Goal: Task Accomplishment & Management: Manage account settings

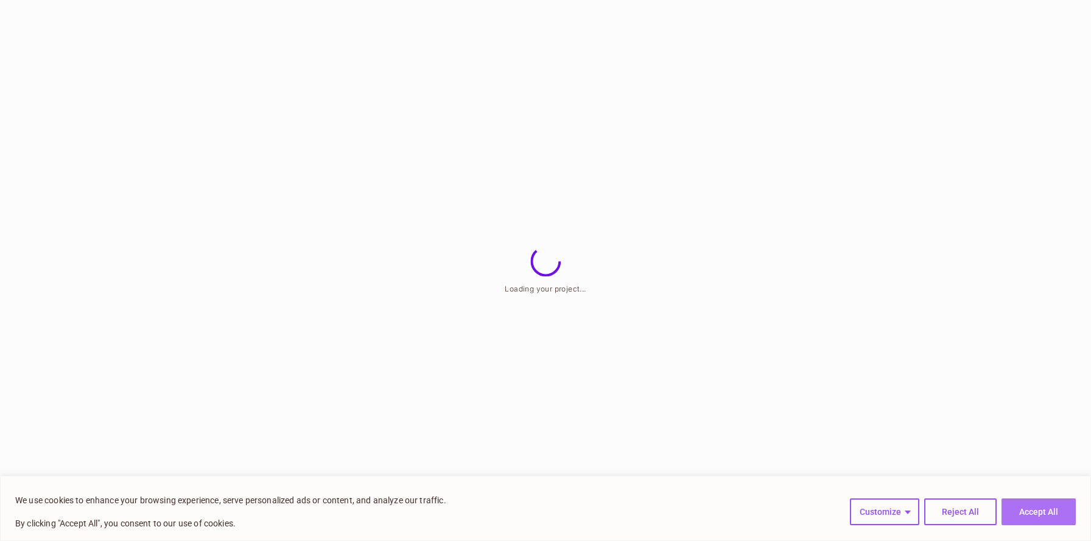
click at [1016, 511] on button "Accept All" at bounding box center [1039, 512] width 74 height 27
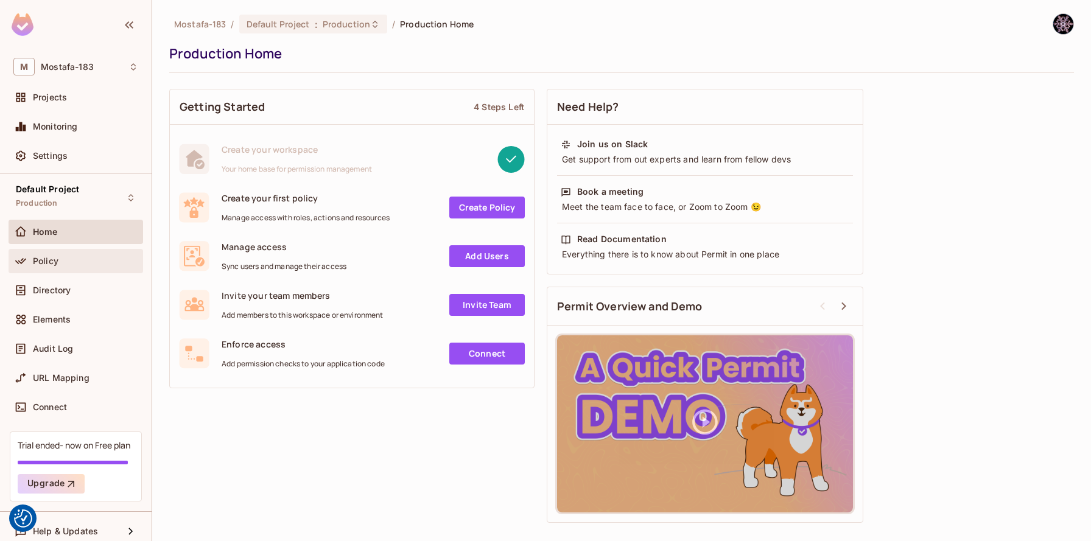
click at [58, 261] on div "Policy" at bounding box center [85, 261] width 105 height 10
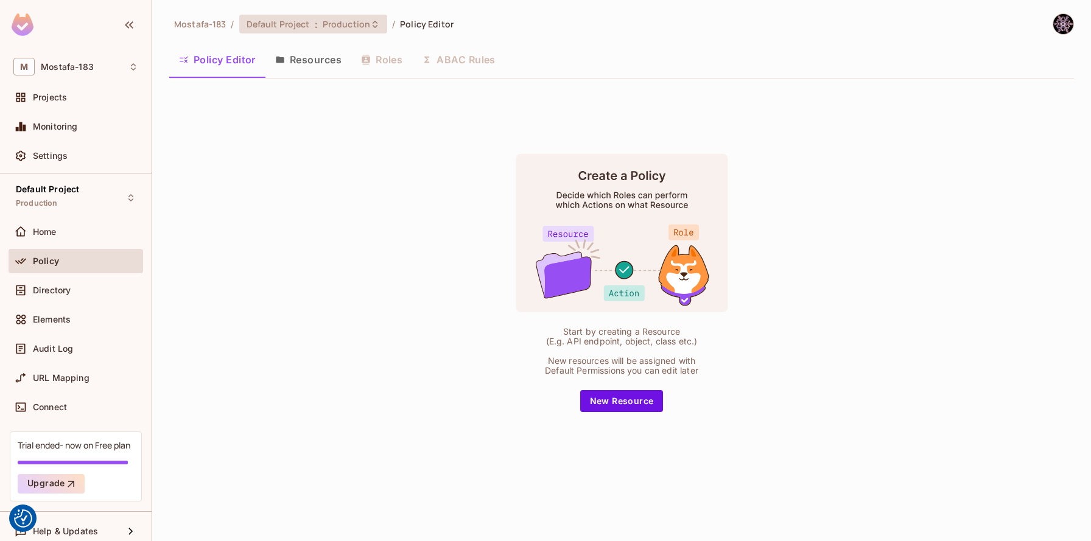
click at [353, 22] on span "Production" at bounding box center [347, 24] width 48 height 12
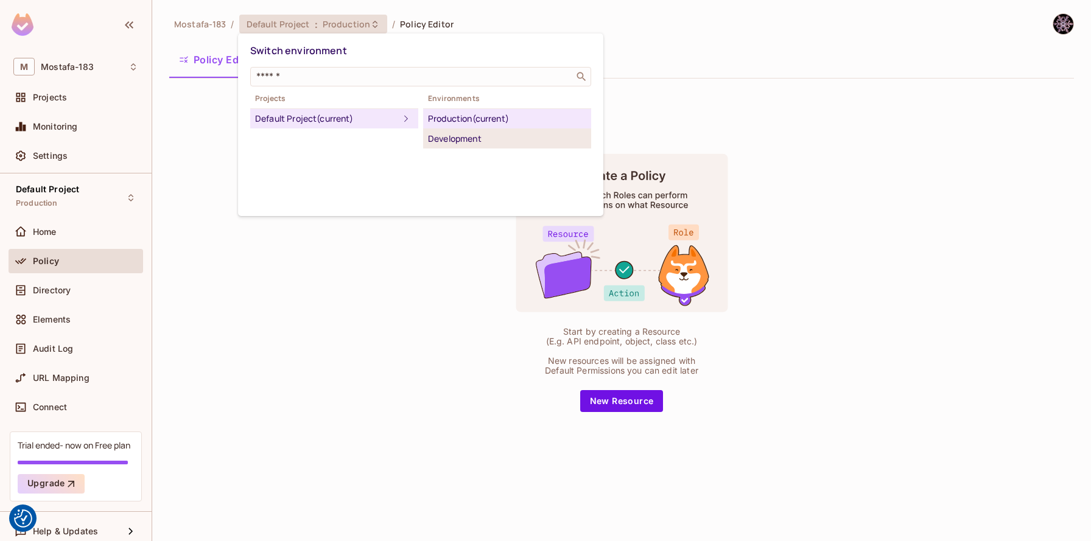
click at [465, 142] on div "Development" at bounding box center [507, 139] width 158 height 15
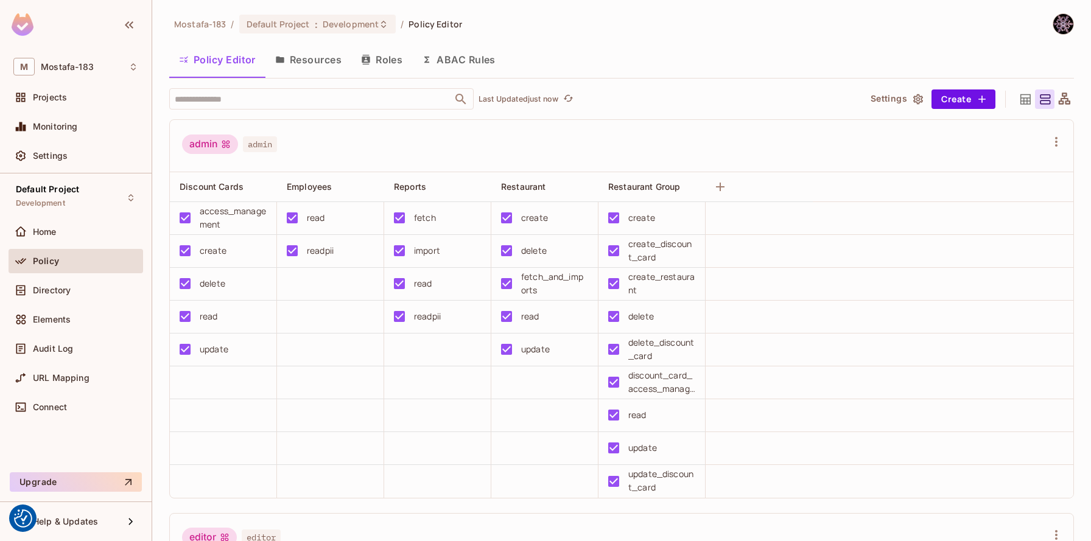
click at [294, 56] on button "Resources" at bounding box center [309, 59] width 86 height 30
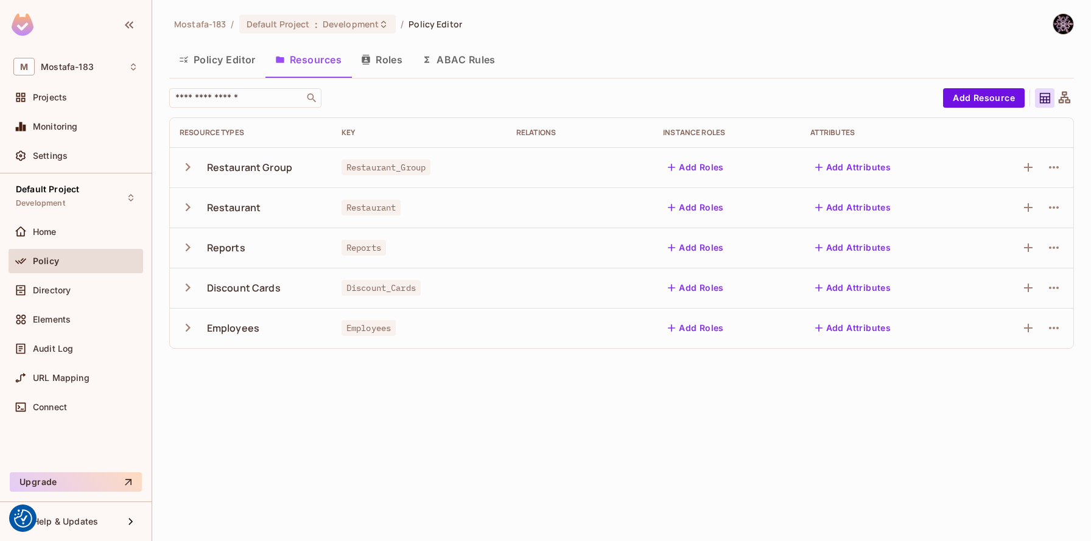
click at [376, 386] on div "Mostafa-183 / Default Project : Development / Policy Editor Policy Editor Resou…" at bounding box center [621, 270] width 939 height 541
click at [382, 427] on div "Mostafa-183 / Default Project : Development / Policy Editor Policy Editor Resou…" at bounding box center [621, 270] width 939 height 541
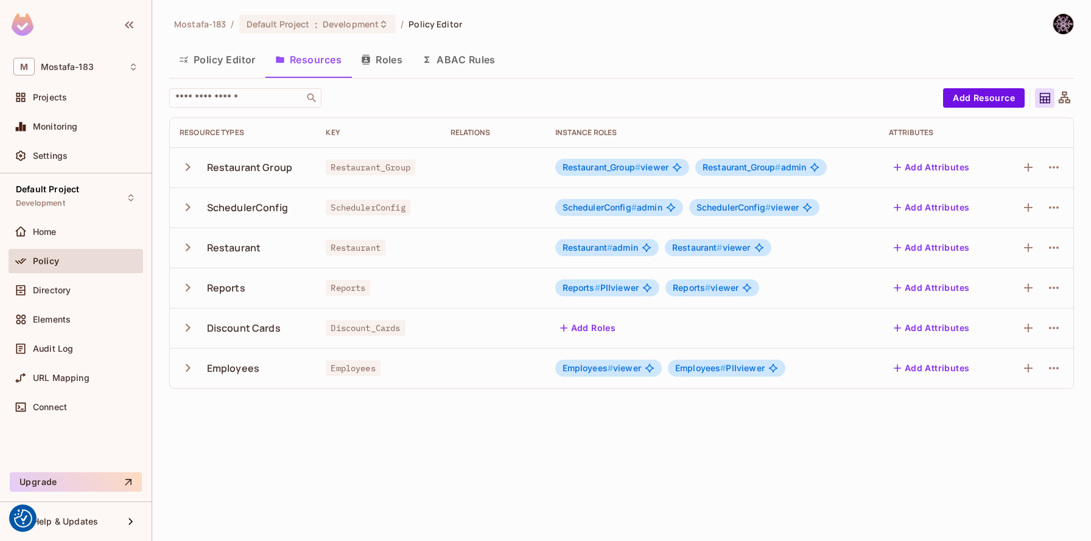
click at [384, 52] on button "Roles" at bounding box center [381, 59] width 61 height 30
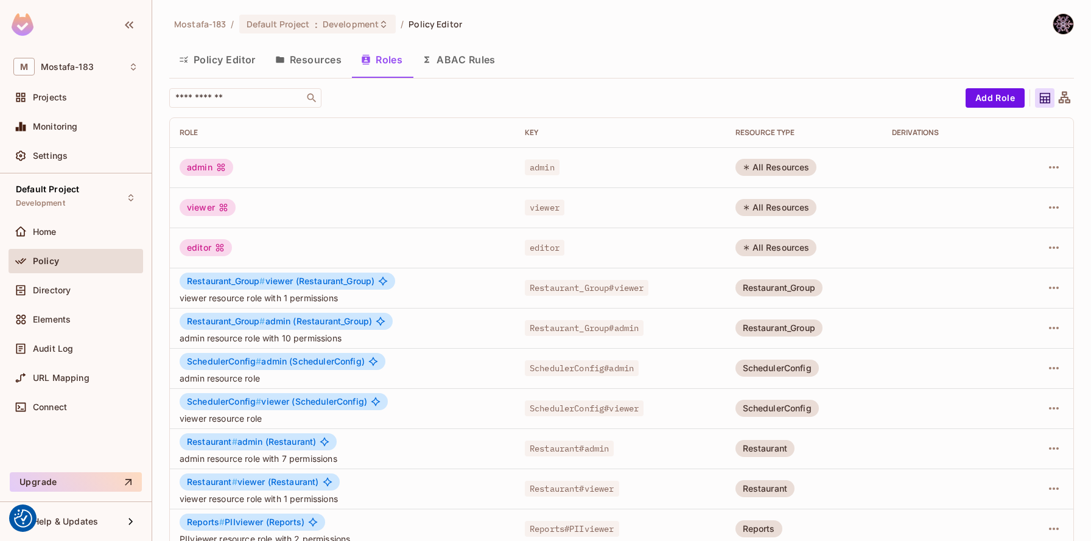
click at [239, 62] on button "Policy Editor" at bounding box center [217, 59] width 96 height 30
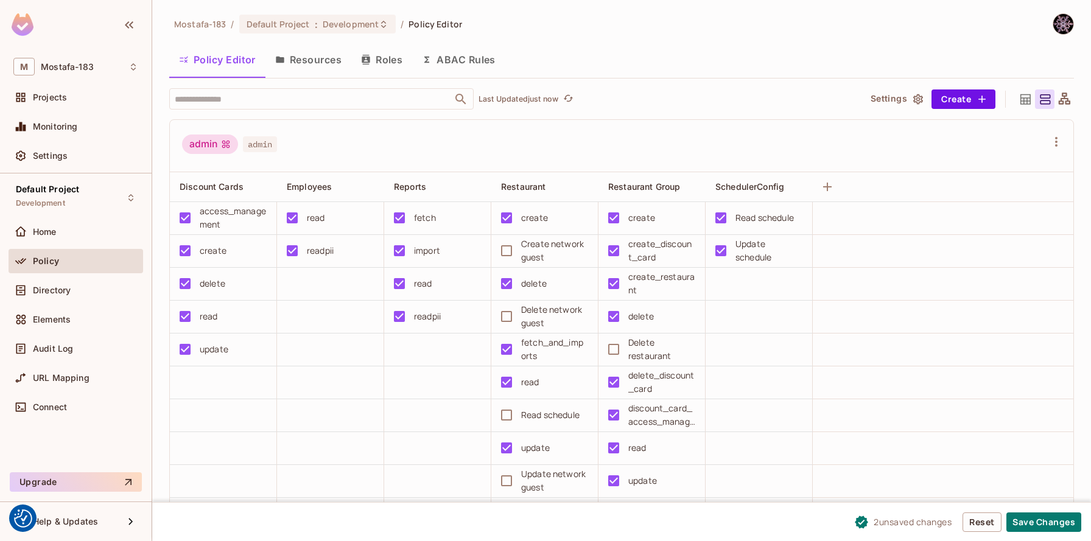
click at [385, 62] on button "Roles" at bounding box center [381, 59] width 61 height 30
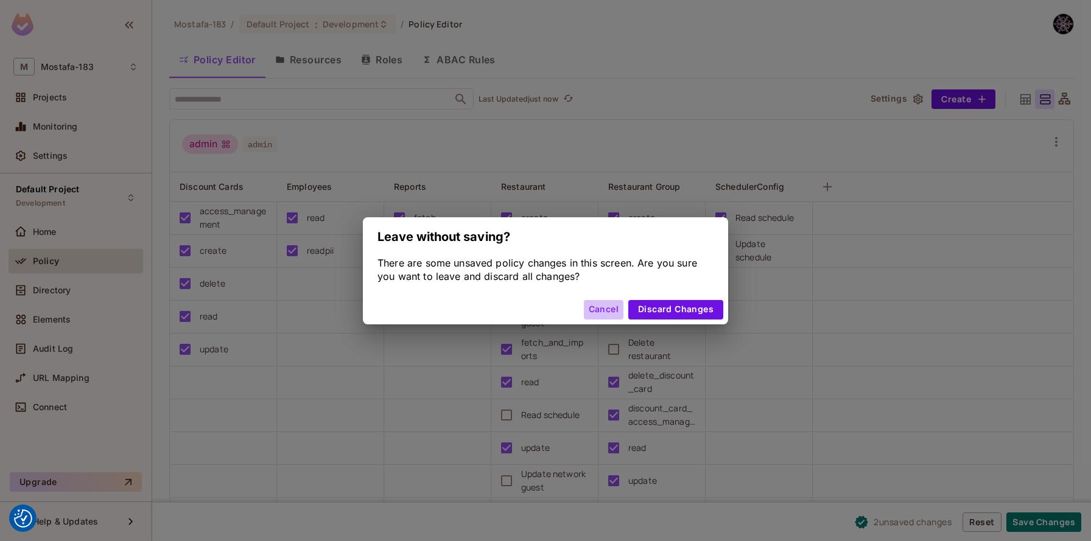
click at [602, 310] on button "Cancel" at bounding box center [604, 309] width 40 height 19
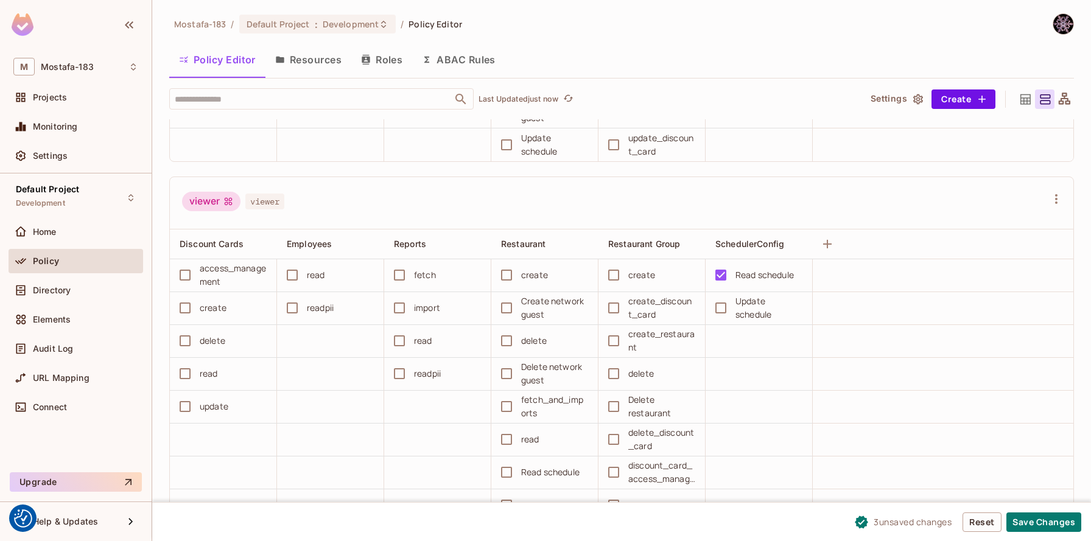
scroll to position [847, 0]
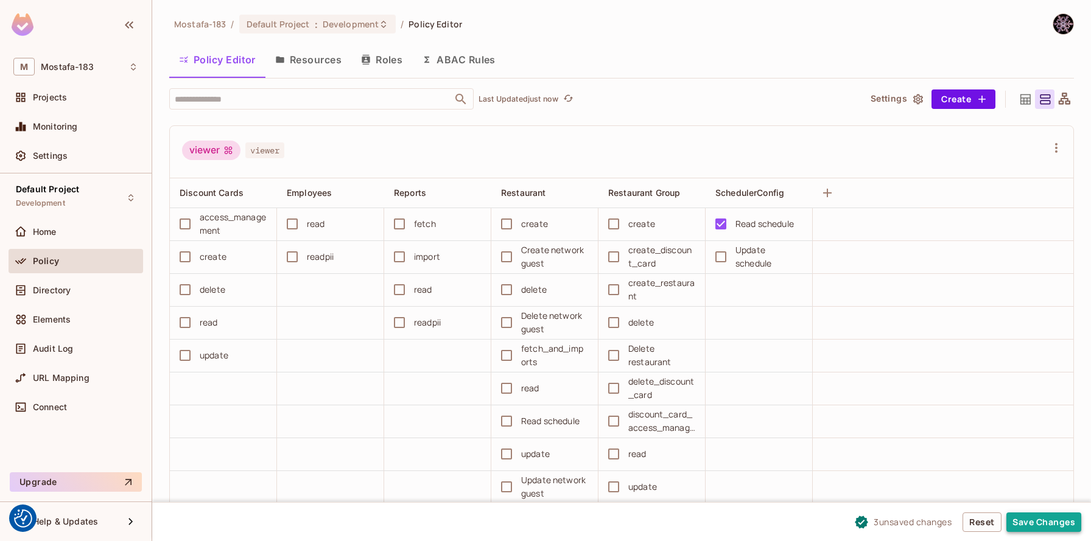
click at [1032, 521] on button "Save Changes" at bounding box center [1044, 522] width 75 height 19
